Goal: Use online tool/utility: Utilize a website feature to perform a specific function

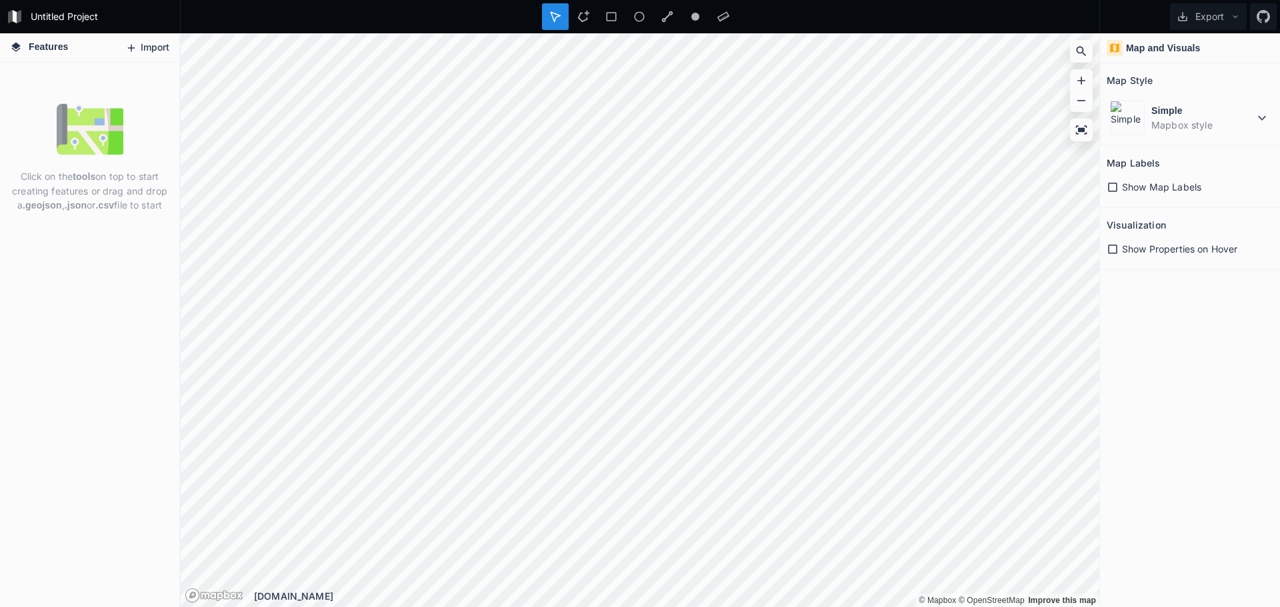
click at [144, 51] on button "Import" at bounding box center [147, 47] width 57 height 21
click at [133, 51] on icon at bounding box center [131, 48] width 12 height 12
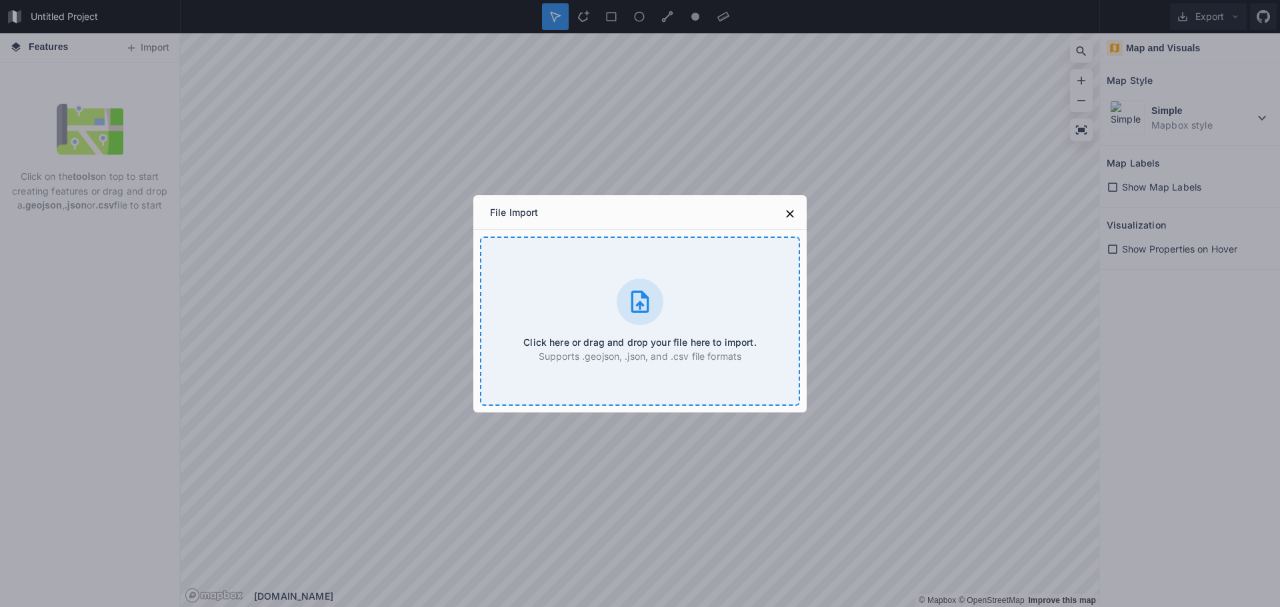
click at [583, 321] on div "Click here or drag and drop your file here to import. Supports .geojson, .json,…" at bounding box center [640, 321] width 320 height 169
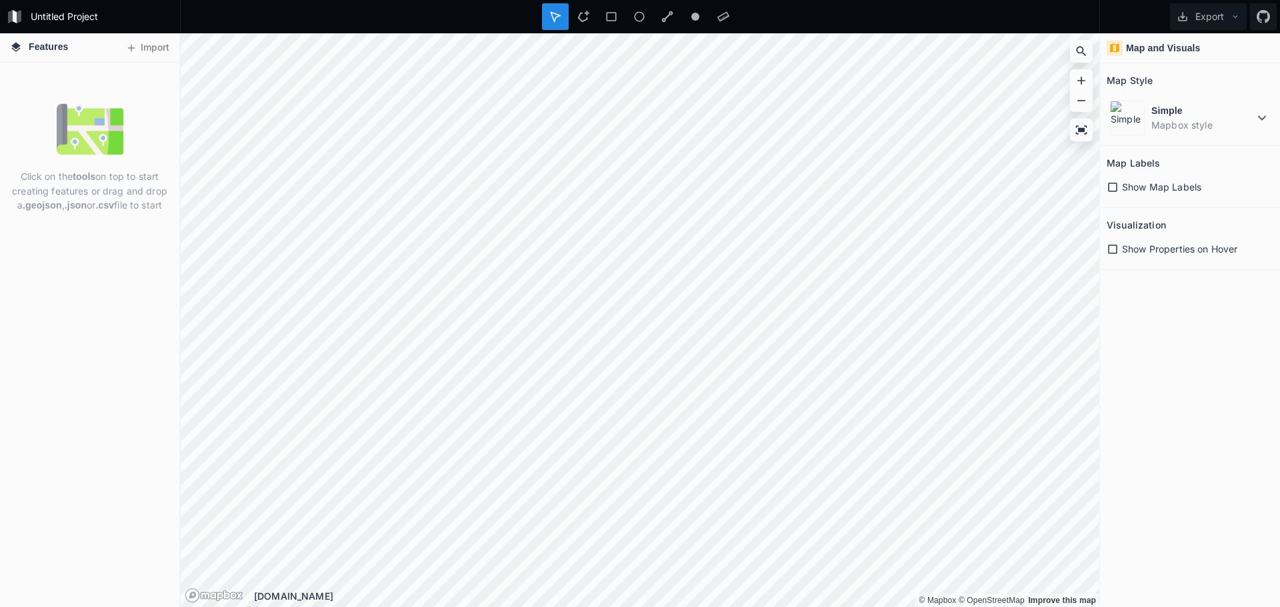
click at [160, 139] on div "Click on the tools on top to start creating features or drag and drop a .geojso…" at bounding box center [89, 157] width 179 height 123
click at [143, 44] on button "Import" at bounding box center [147, 47] width 57 height 21
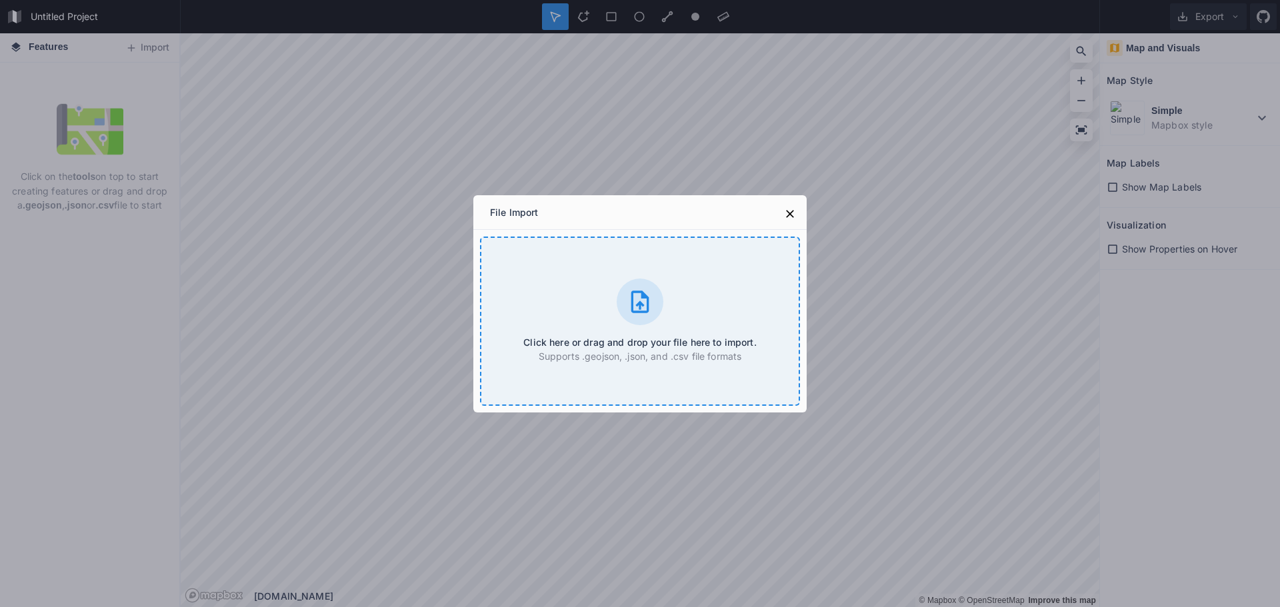
click at [633, 315] on div at bounding box center [640, 302] width 47 height 47
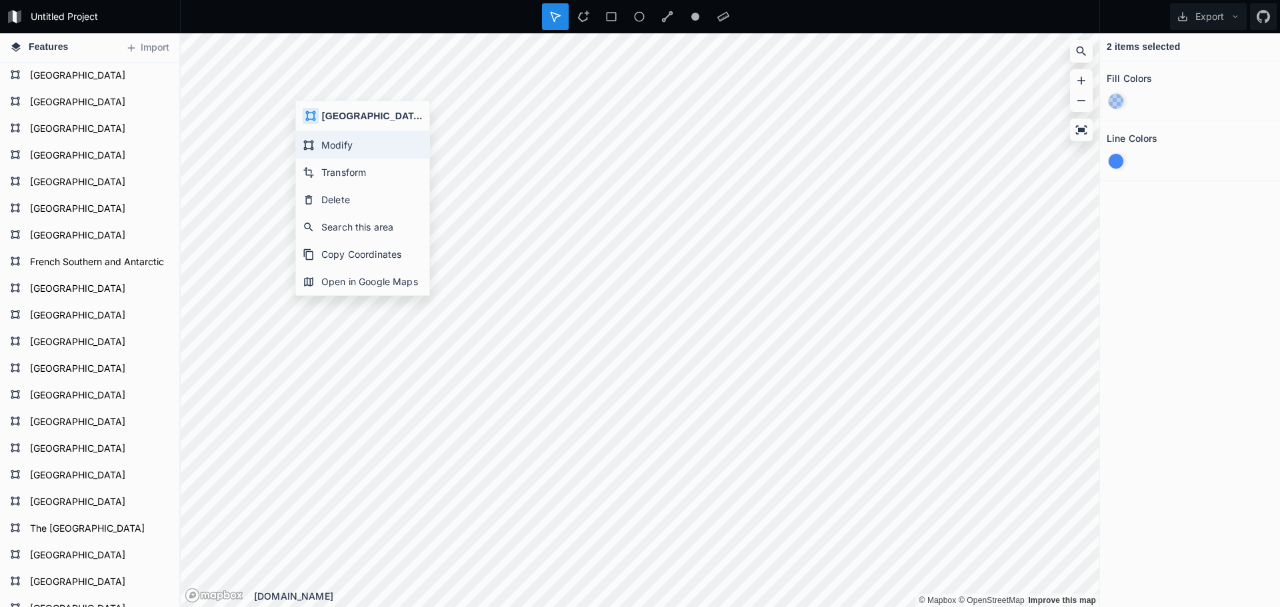
click at [353, 147] on div "Modify" at bounding box center [362, 144] width 133 height 27
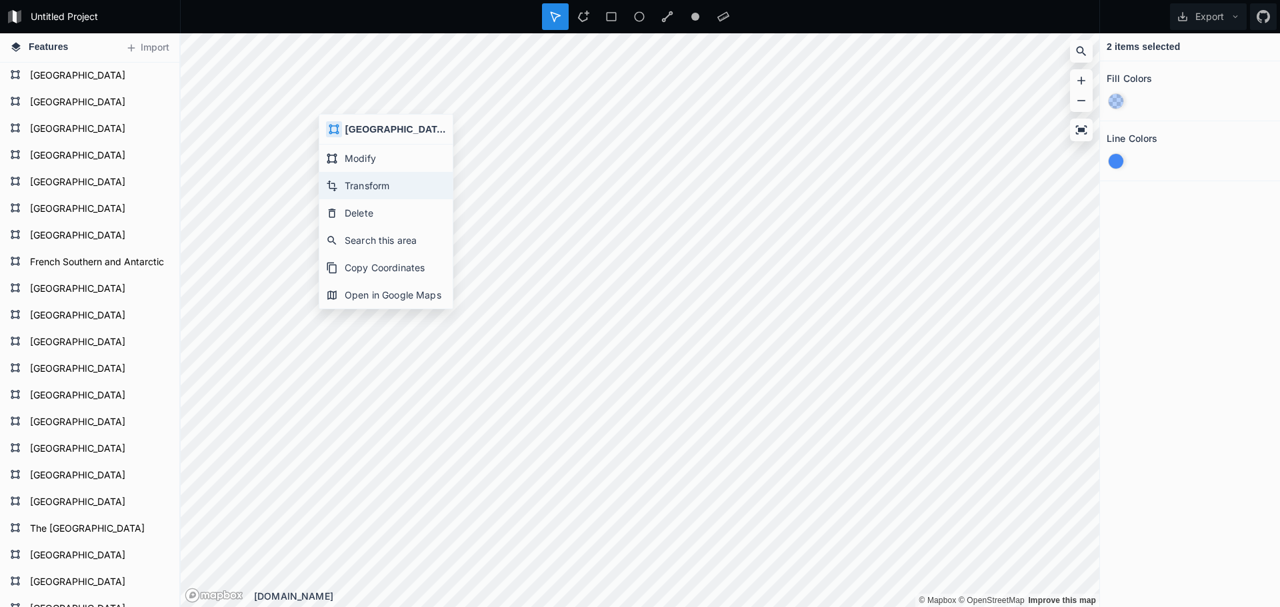
click at [393, 189] on div "Transform" at bounding box center [385, 185] width 133 height 27
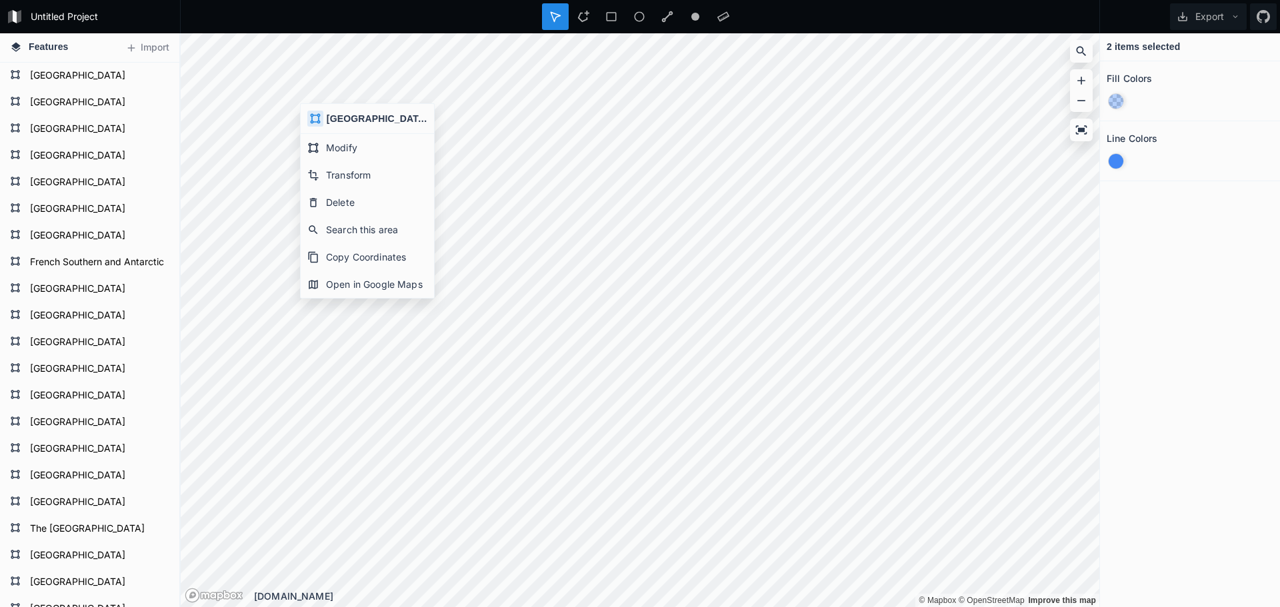
click at [335, 119] on h4 "[GEOGRAPHIC_DATA]" at bounding box center [377, 119] width 101 height 14
click at [320, 119] on icon at bounding box center [315, 119] width 12 height 12
click at [926, 9] on div at bounding box center [640, 16] width 920 height 33
click at [591, 21] on div at bounding box center [583, 16] width 27 height 27
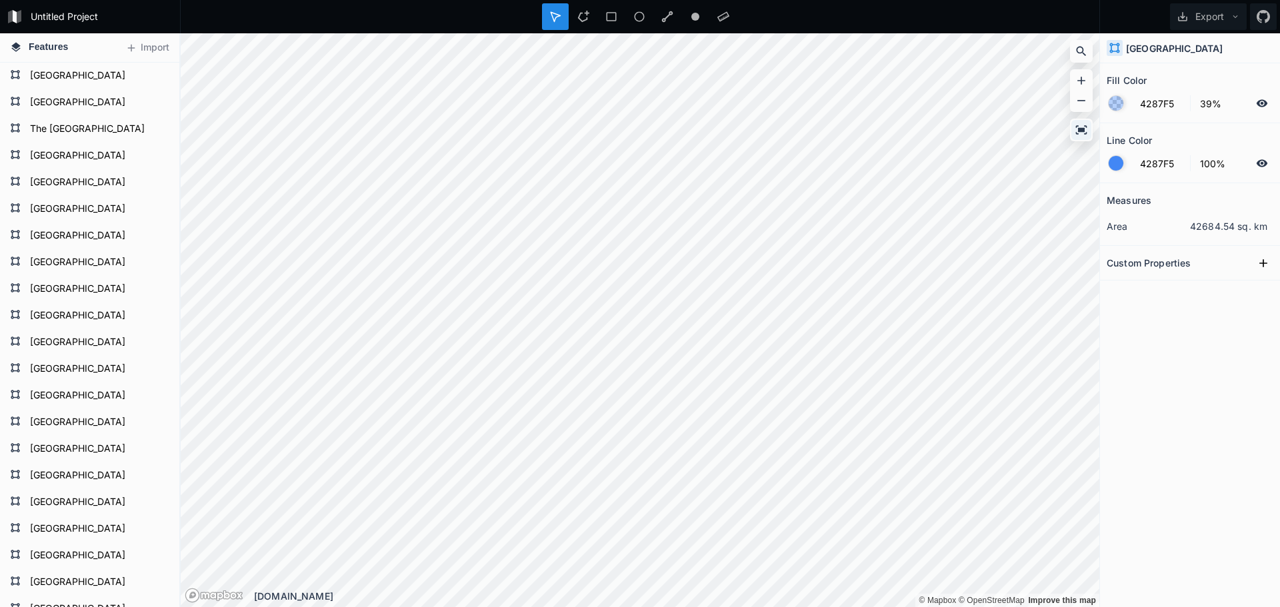
click at [1088, 129] on div at bounding box center [1081, 130] width 20 height 20
click at [687, 25] on div at bounding box center [695, 16] width 27 height 27
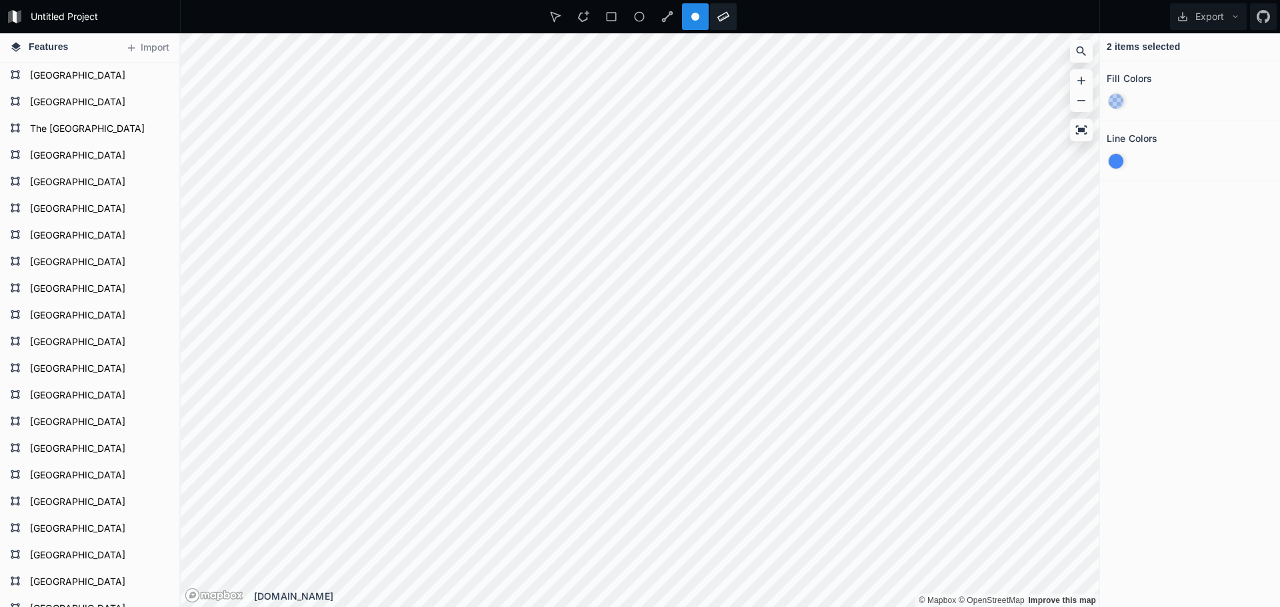
click at [715, 22] on div at bounding box center [723, 16] width 27 height 27
click at [714, 17] on div at bounding box center [723, 16] width 27 height 27
click at [571, 23] on div at bounding box center [583, 16] width 27 height 27
click at [555, 21] on icon at bounding box center [555, 16] width 9 height 9
click at [80, 10] on form "Untitled Project" at bounding box center [101, 17] width 151 height 20
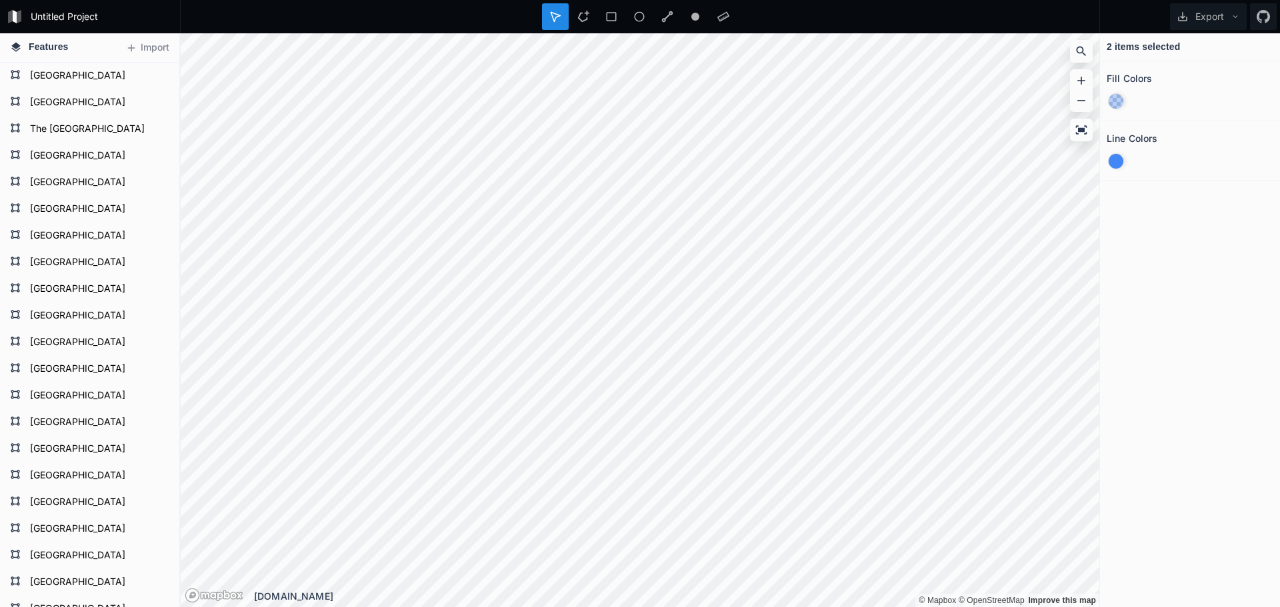
click at [16, 45] on icon at bounding box center [15, 46] width 9 height 9
